Goal: Transaction & Acquisition: Book appointment/travel/reservation

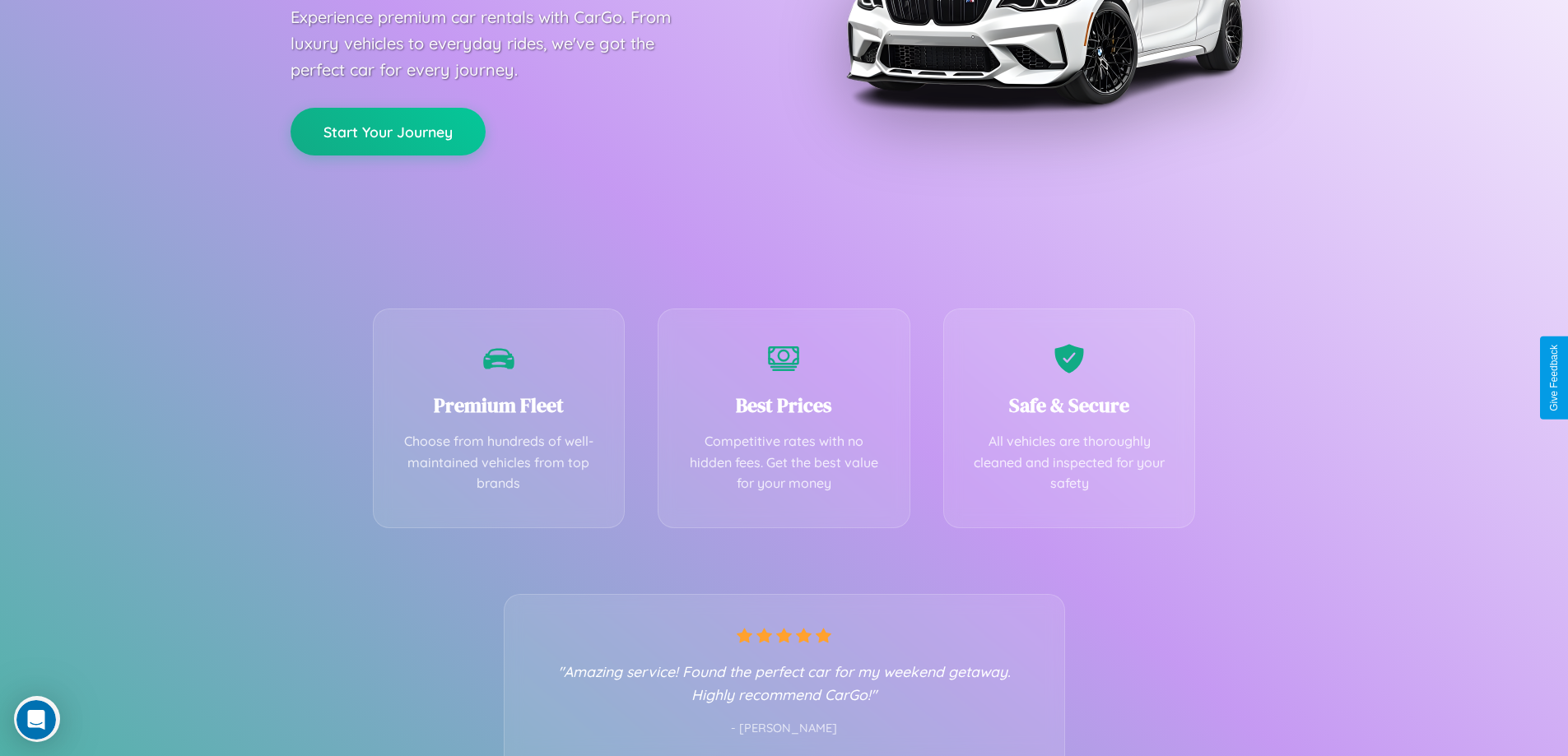
scroll to position [324, 0]
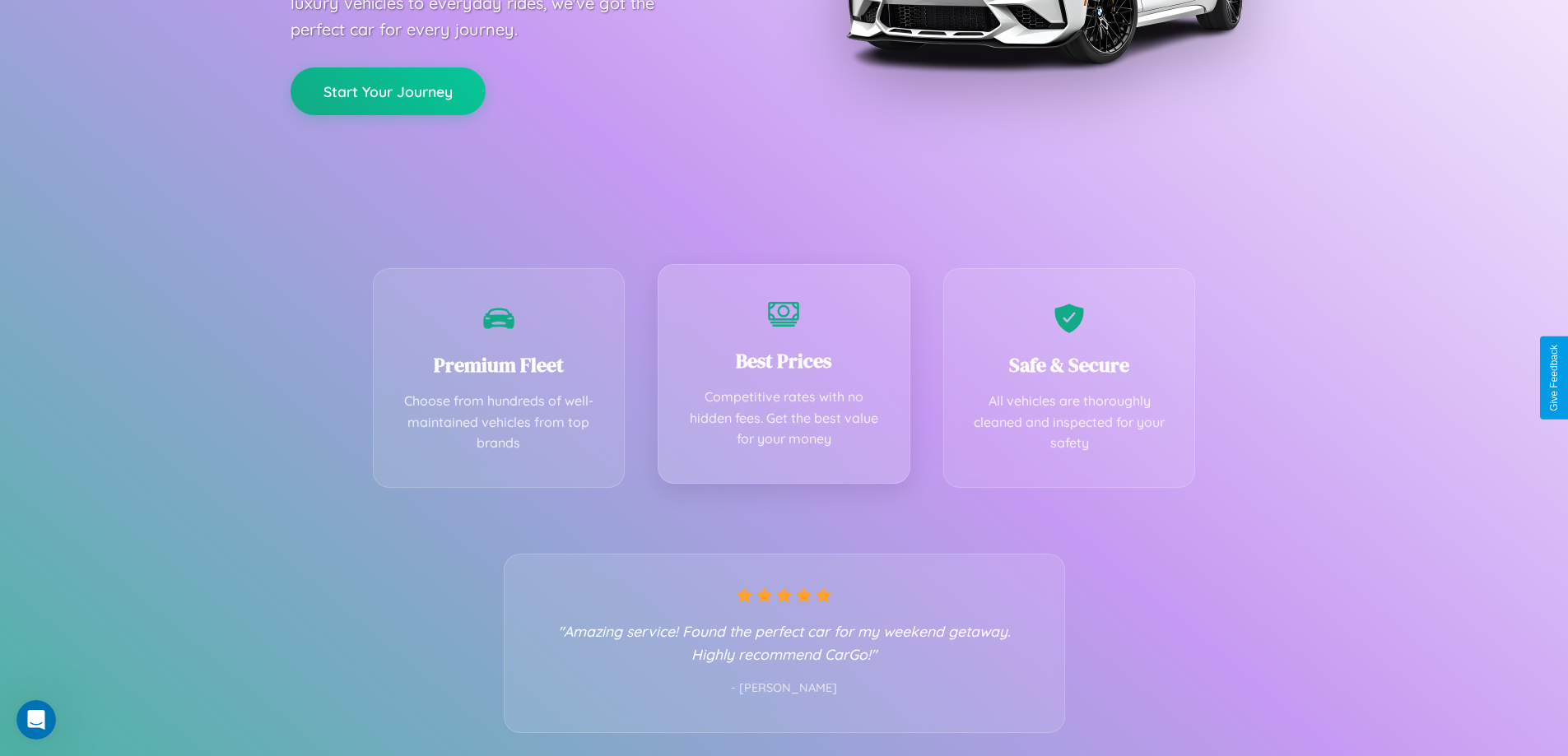
click at [783, 378] on div "Best Prices Competitive rates with no hidden fees. Get the best value for your …" at bounding box center [783, 375] width 252 height 220
click at [388, 90] on button "Start Your Journey" at bounding box center [388, 89] width 195 height 48
click at [388, 89] on button "Start Your Journey" at bounding box center [388, 89] width 195 height 48
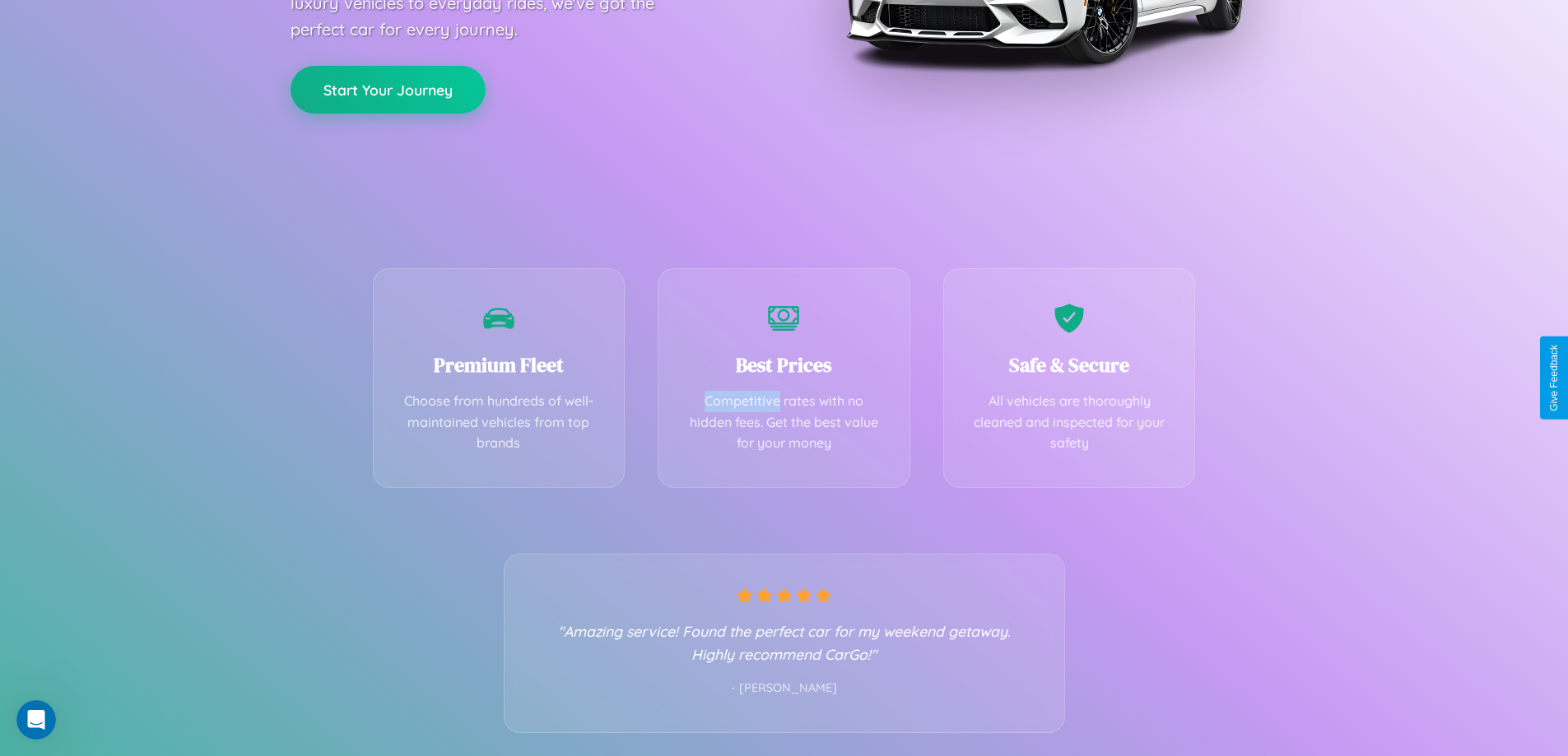
click at [388, 89] on button "Start Your Journey" at bounding box center [388, 89] width 195 height 48
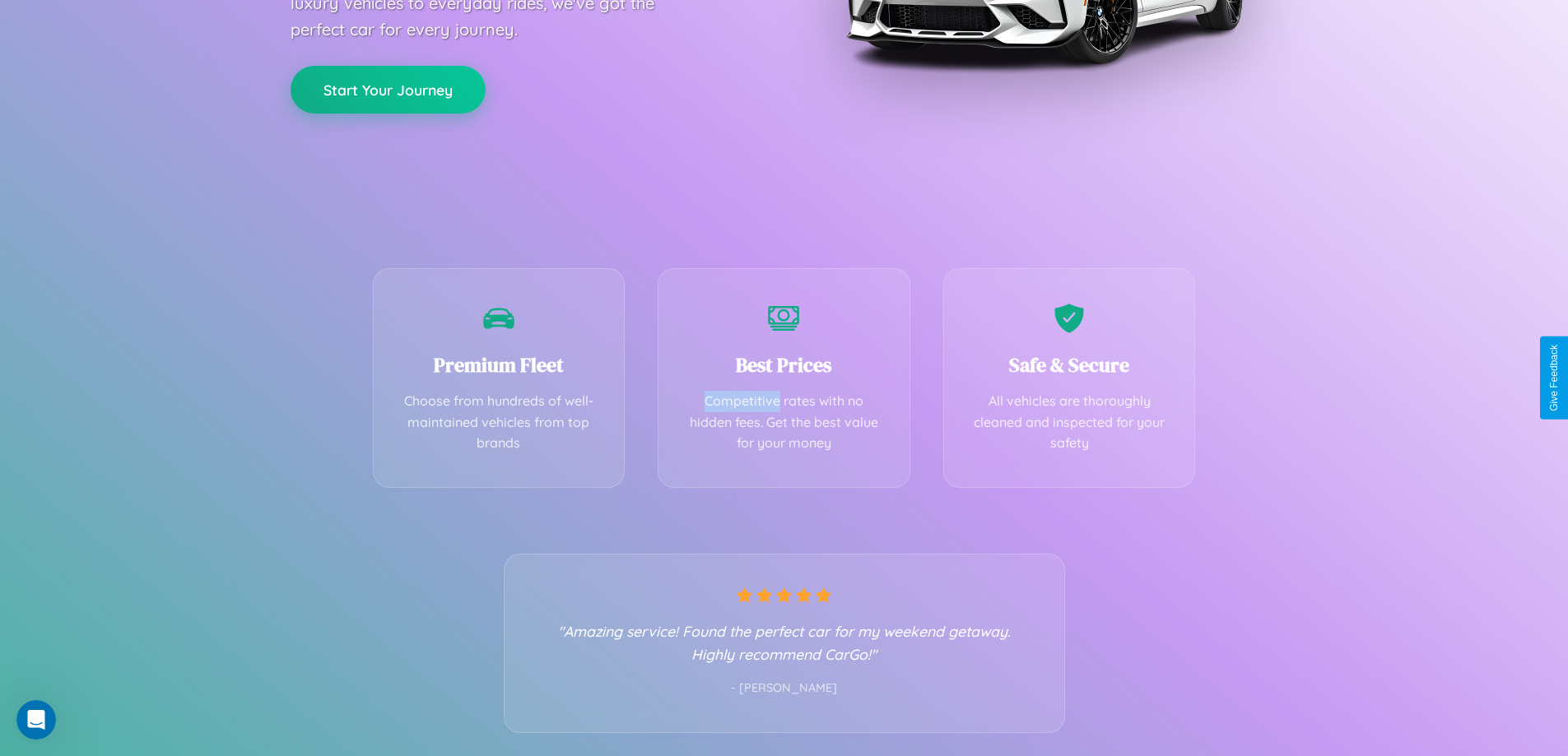
click at [388, 89] on button "Start Your Journey" at bounding box center [388, 89] width 195 height 48
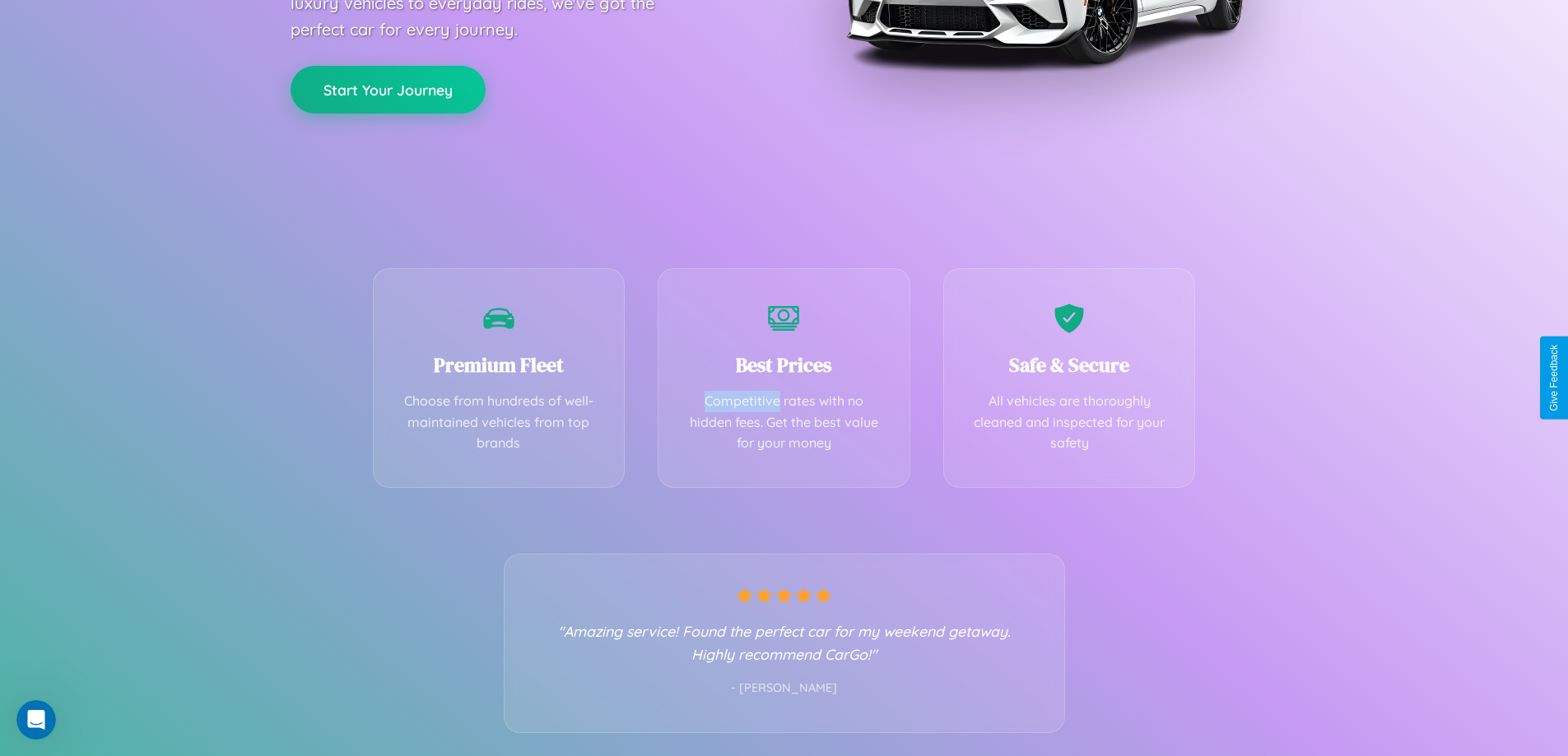
click at [388, 89] on button "Start Your Journey" at bounding box center [388, 89] width 195 height 48
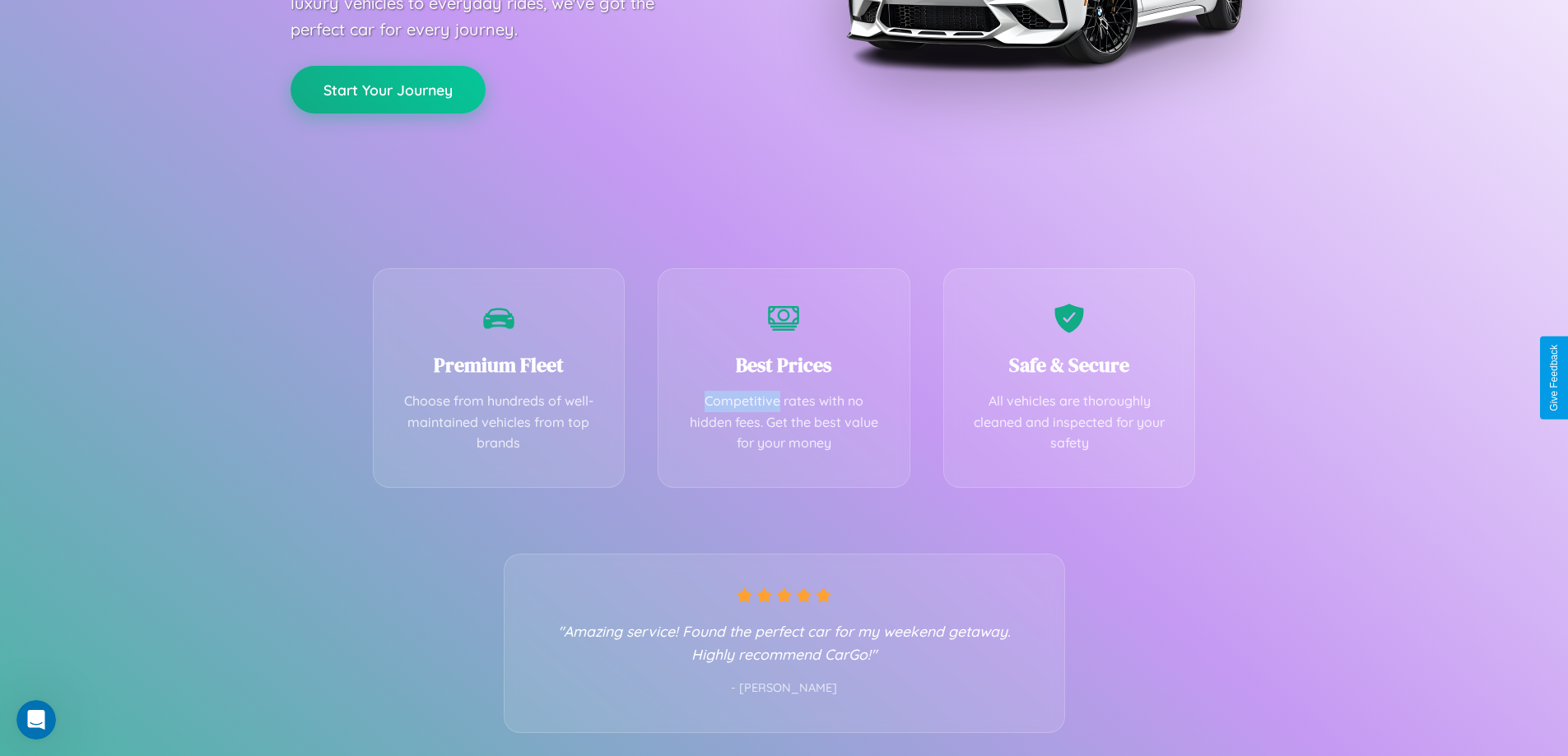
click at [388, 89] on button "Start Your Journey" at bounding box center [388, 89] width 195 height 48
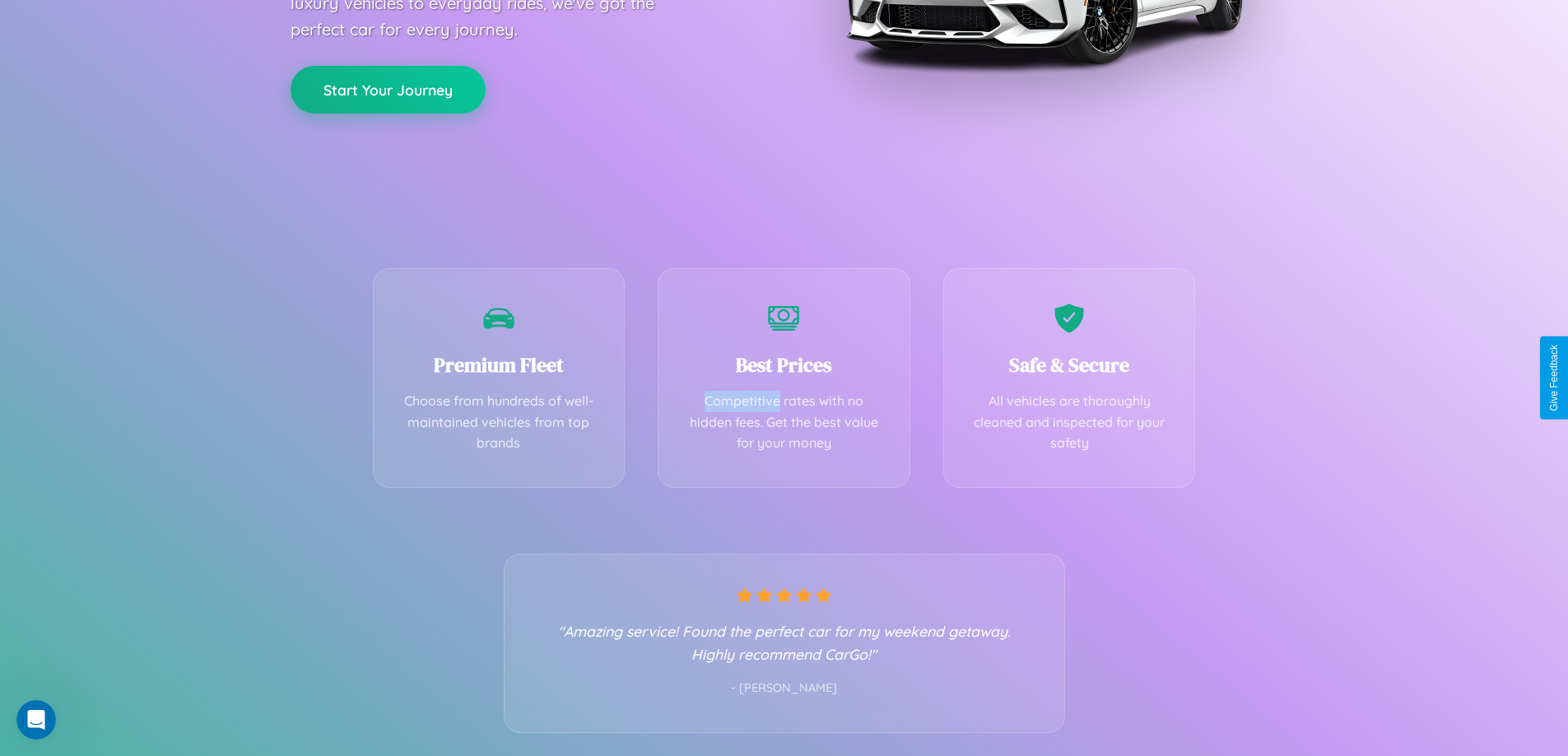
click at [388, 89] on button "Start Your Journey" at bounding box center [388, 89] width 195 height 48
